Goal: Check status: Check status

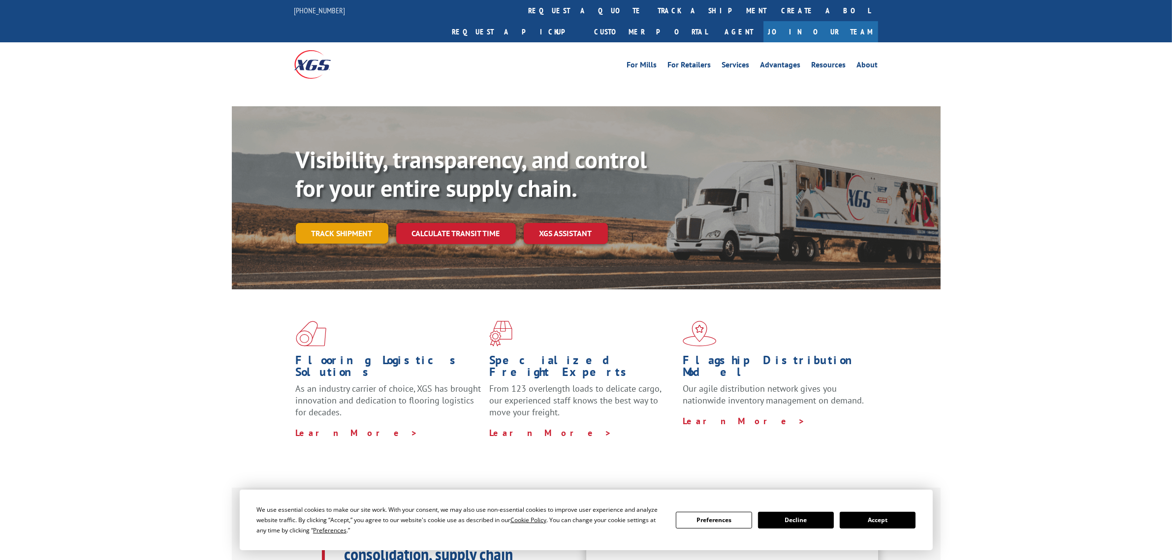
click at [336, 223] on link "Track shipment" at bounding box center [342, 233] width 93 height 21
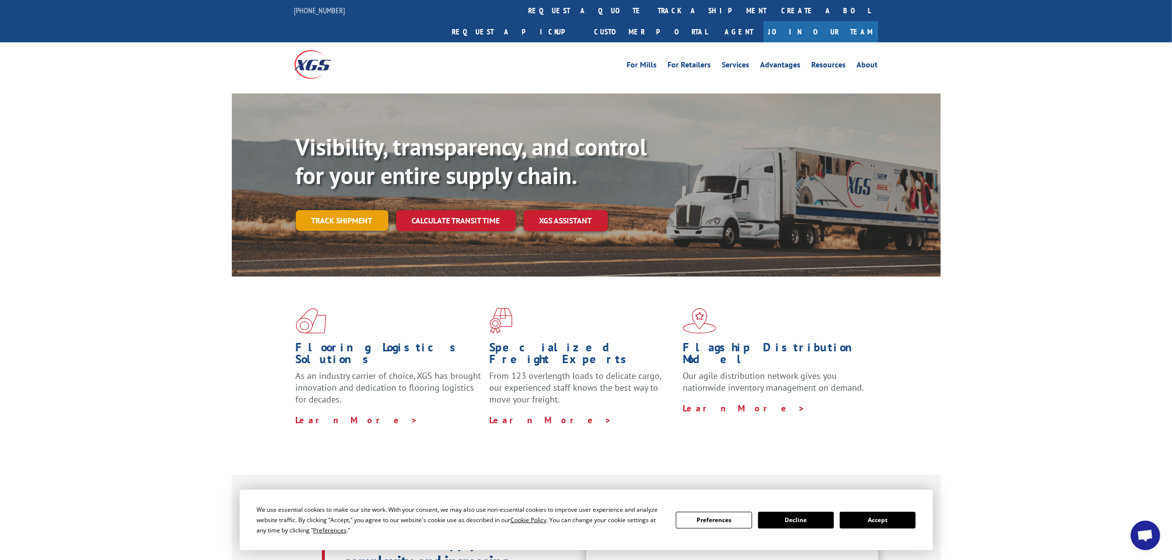
click at [350, 210] on link "Track shipment" at bounding box center [342, 220] width 93 height 21
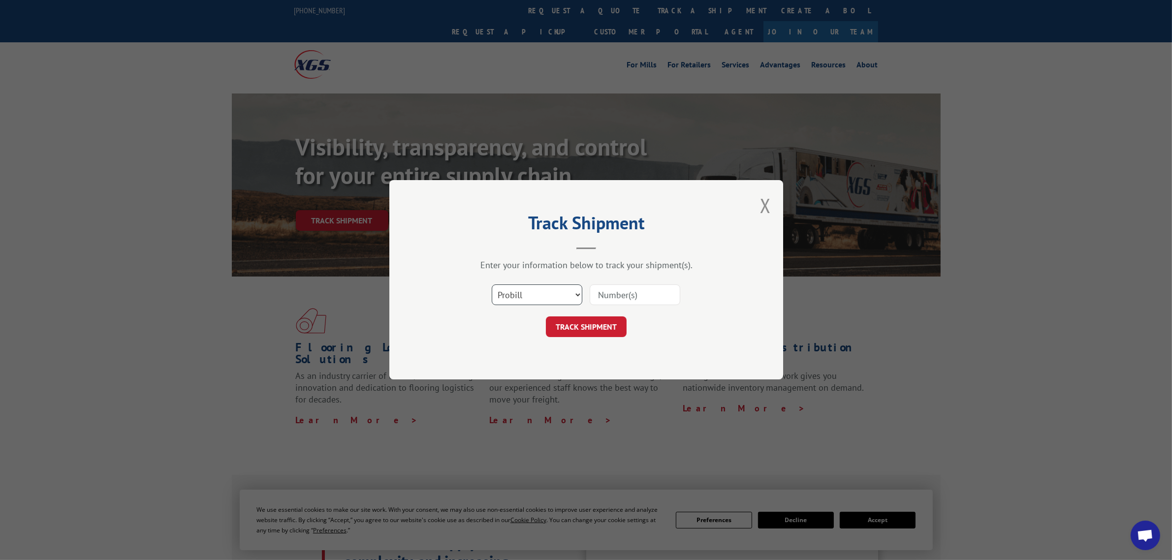
click at [562, 288] on select "Select category... Probill BOL PO" at bounding box center [537, 295] width 91 height 21
select select "bol"
click at [492, 285] on select "Select category... Probill BOL PO" at bounding box center [537, 295] width 91 height 21
click at [614, 295] on input at bounding box center [635, 295] width 91 height 21
paste input "6027005"
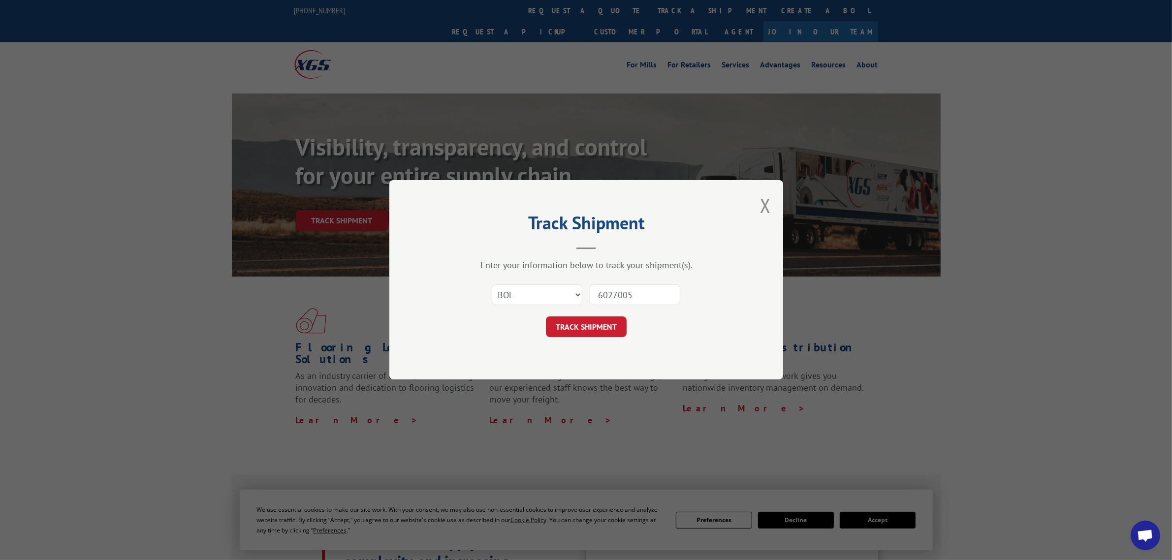
click at [595, 300] on input "6027005" at bounding box center [635, 295] width 91 height 21
type input "6027005"
click at [599, 330] on button "TRACK SHIPMENT" at bounding box center [586, 327] width 81 height 21
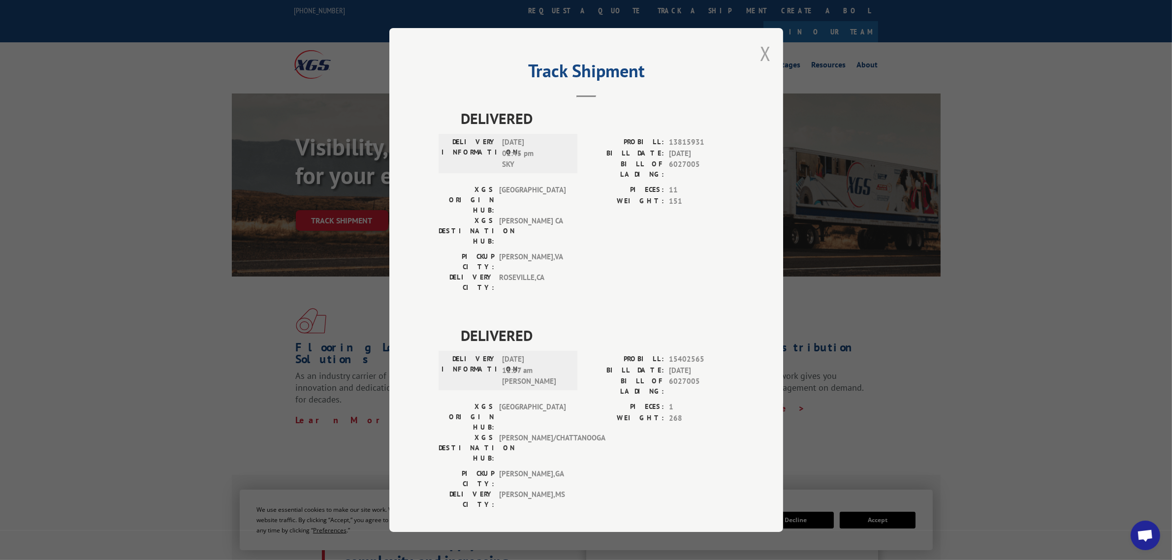
click at [766, 66] on button "Close modal" at bounding box center [765, 53] width 11 height 26
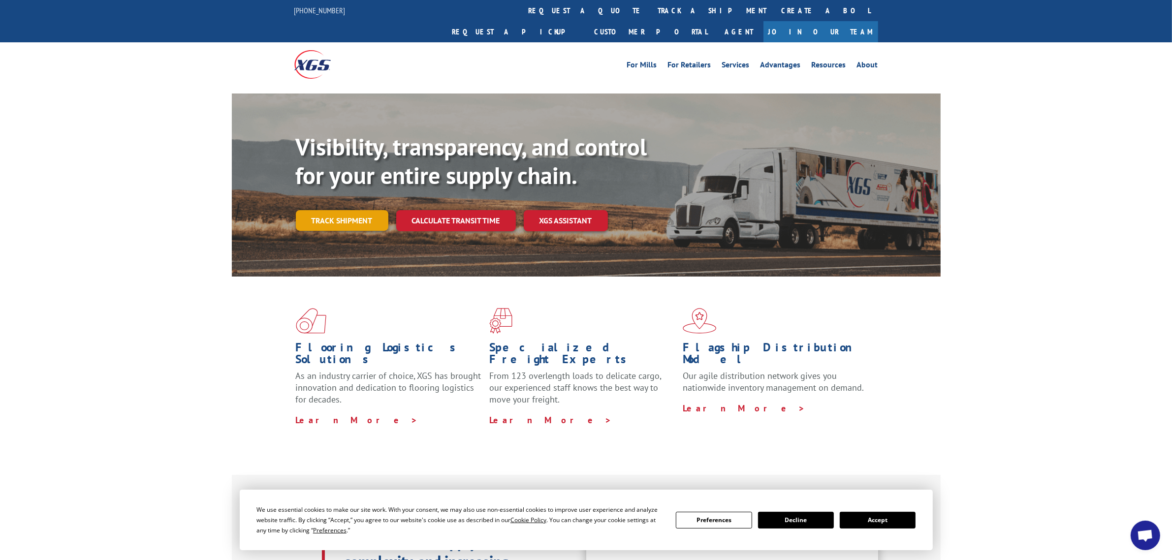
click at [313, 210] on link "Track shipment" at bounding box center [342, 220] width 93 height 21
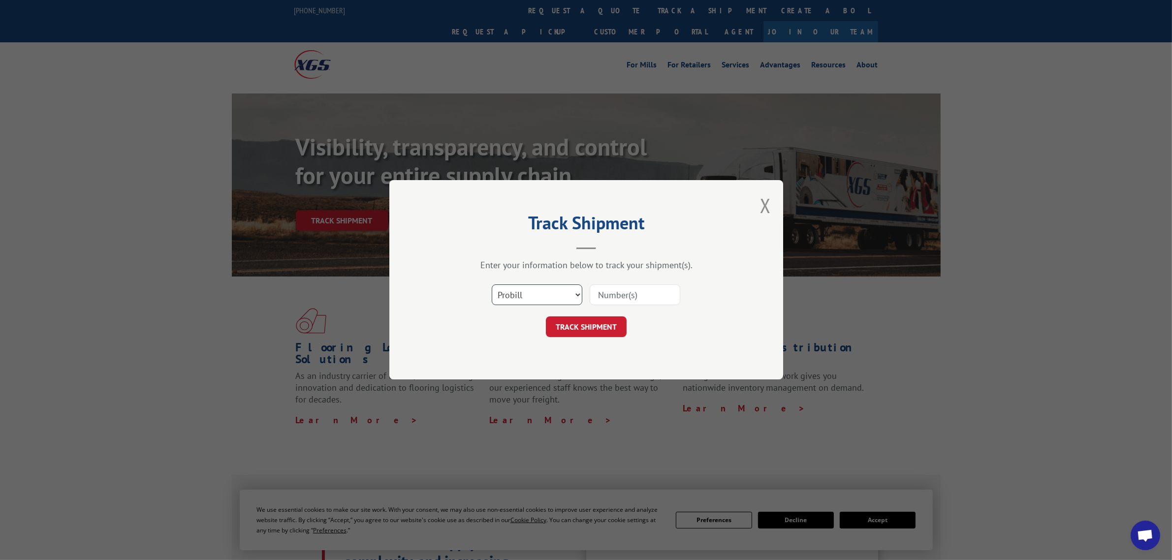
click at [540, 298] on select "Select category... Probill BOL PO" at bounding box center [537, 295] width 91 height 21
click at [631, 299] on input at bounding box center [635, 295] width 91 height 21
paste input "6027005"
type input "6027005"
click at [577, 341] on div "Track Shipment Enter your information below to track your shipment(s). Select c…" at bounding box center [586, 279] width 394 height 199
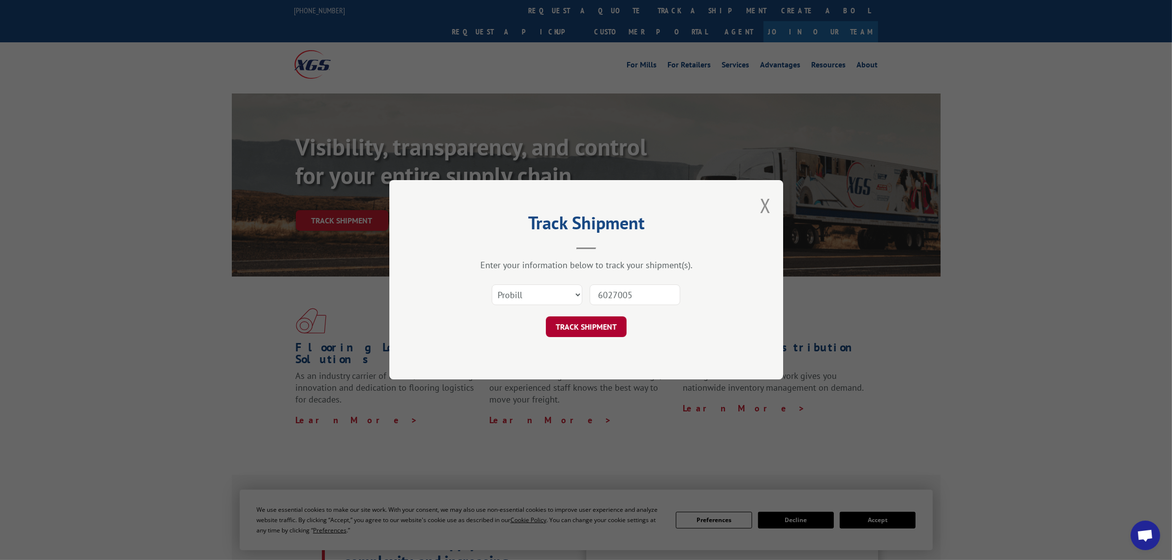
click at [577, 331] on button "TRACK SHIPMENT" at bounding box center [586, 327] width 81 height 21
